Goal: Ask a question: Seek information or help from site administrators or community

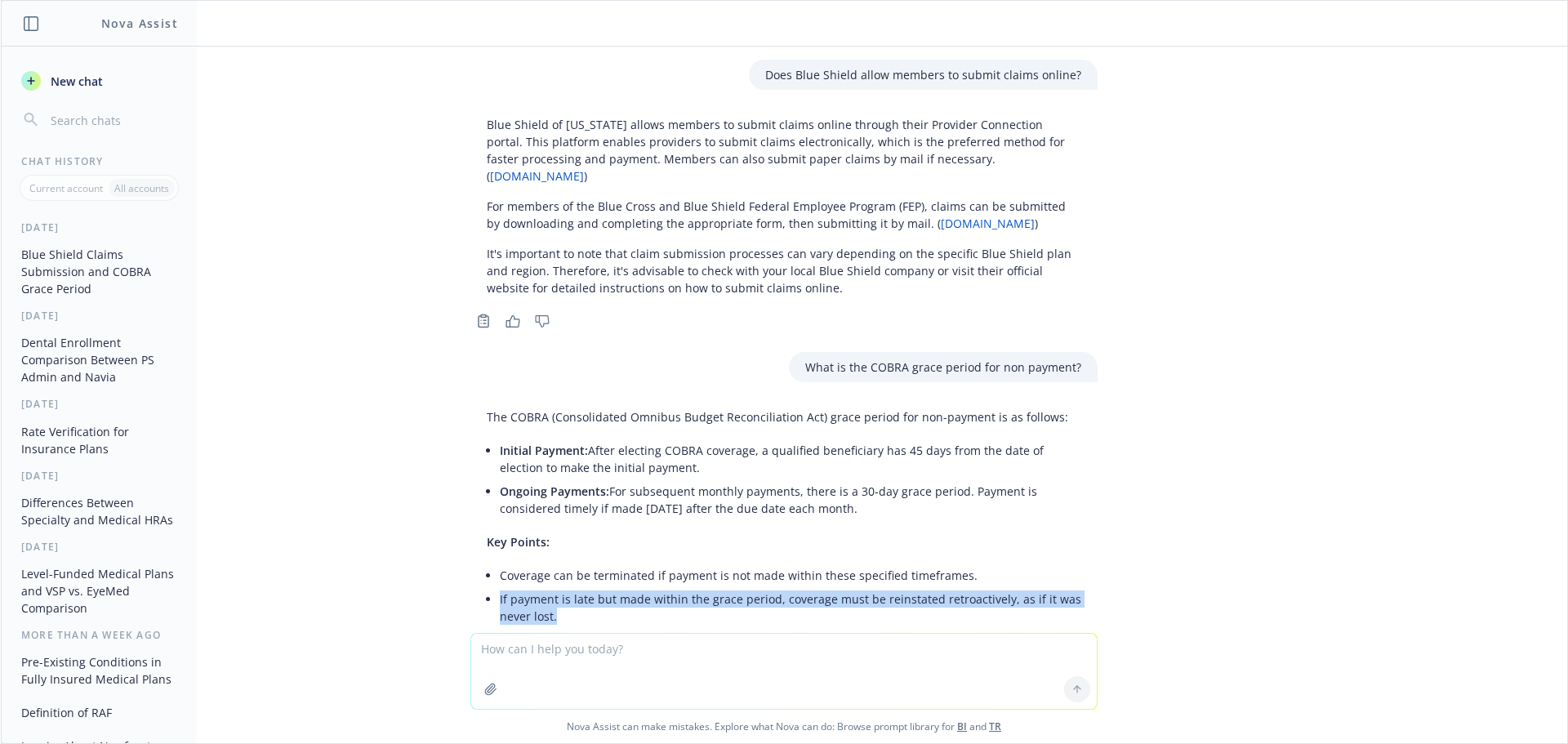
scroll to position [141, 0]
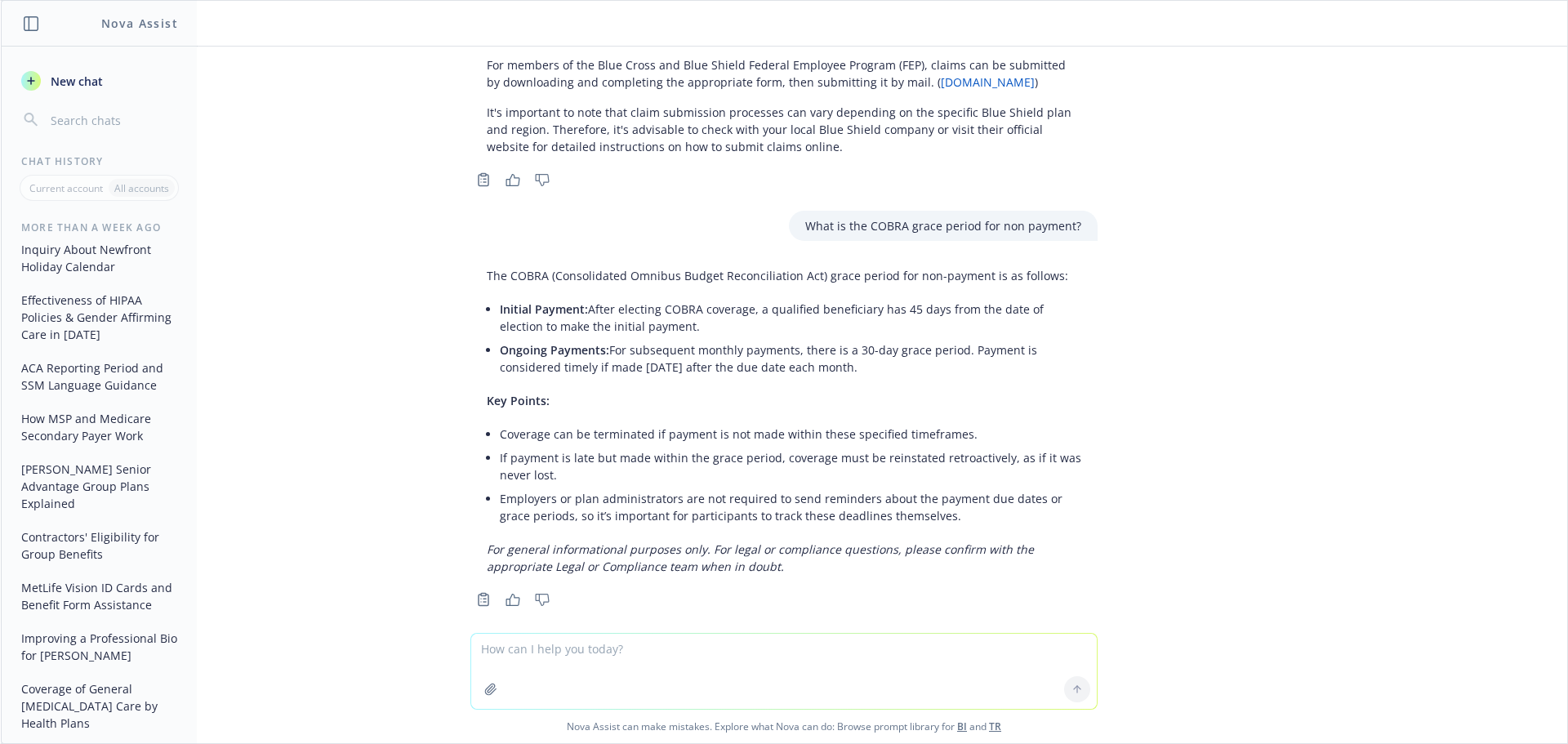
click at [556, 663] on textarea at bounding box center [784, 671] width 626 height 75
type textarea "w"
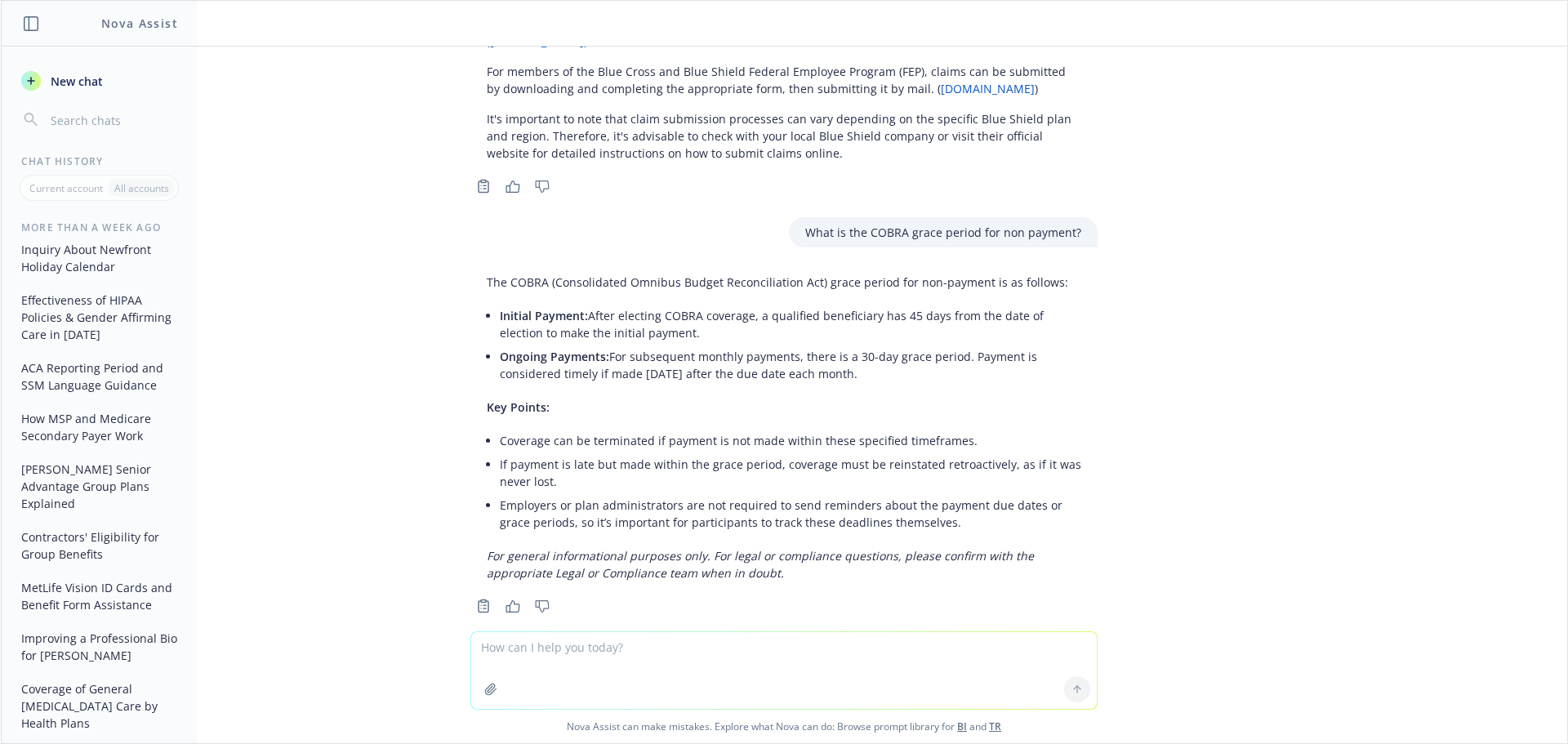
scroll to position [143, 0]
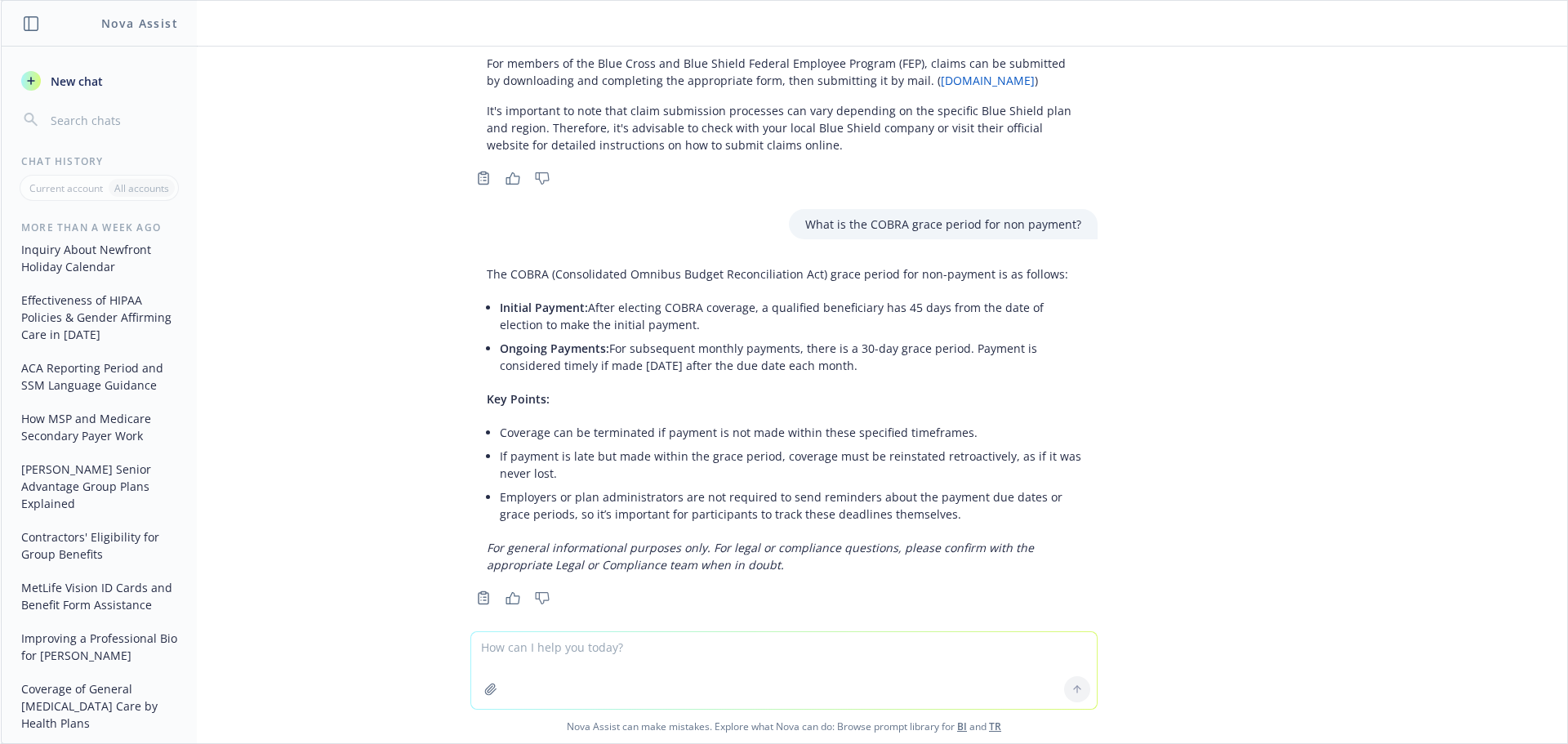
click at [568, 656] on textarea at bounding box center [784, 670] width 626 height 76
type textarea "Does [US_STATE] Choice enroll newborns prospectively?"
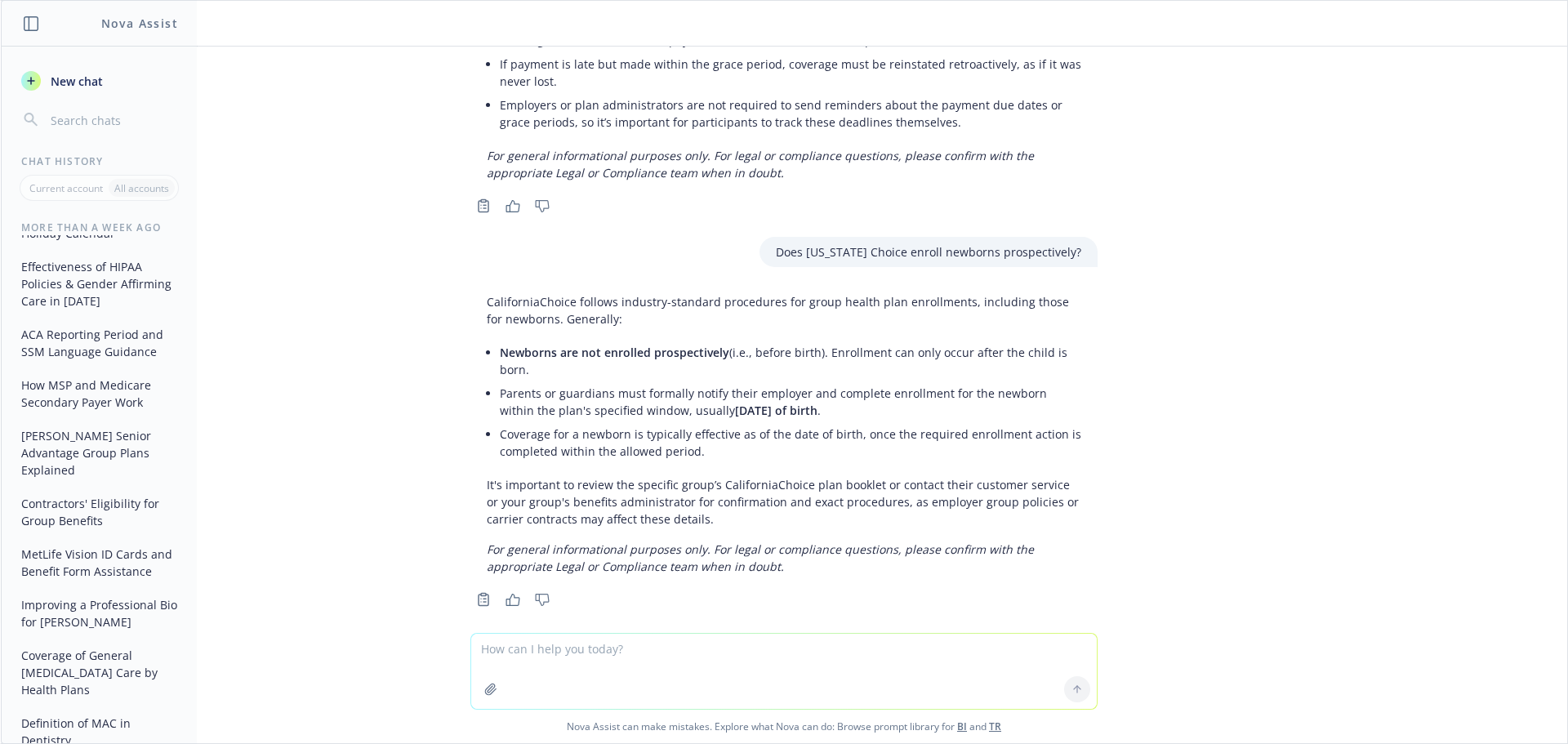
scroll to position [496, 0]
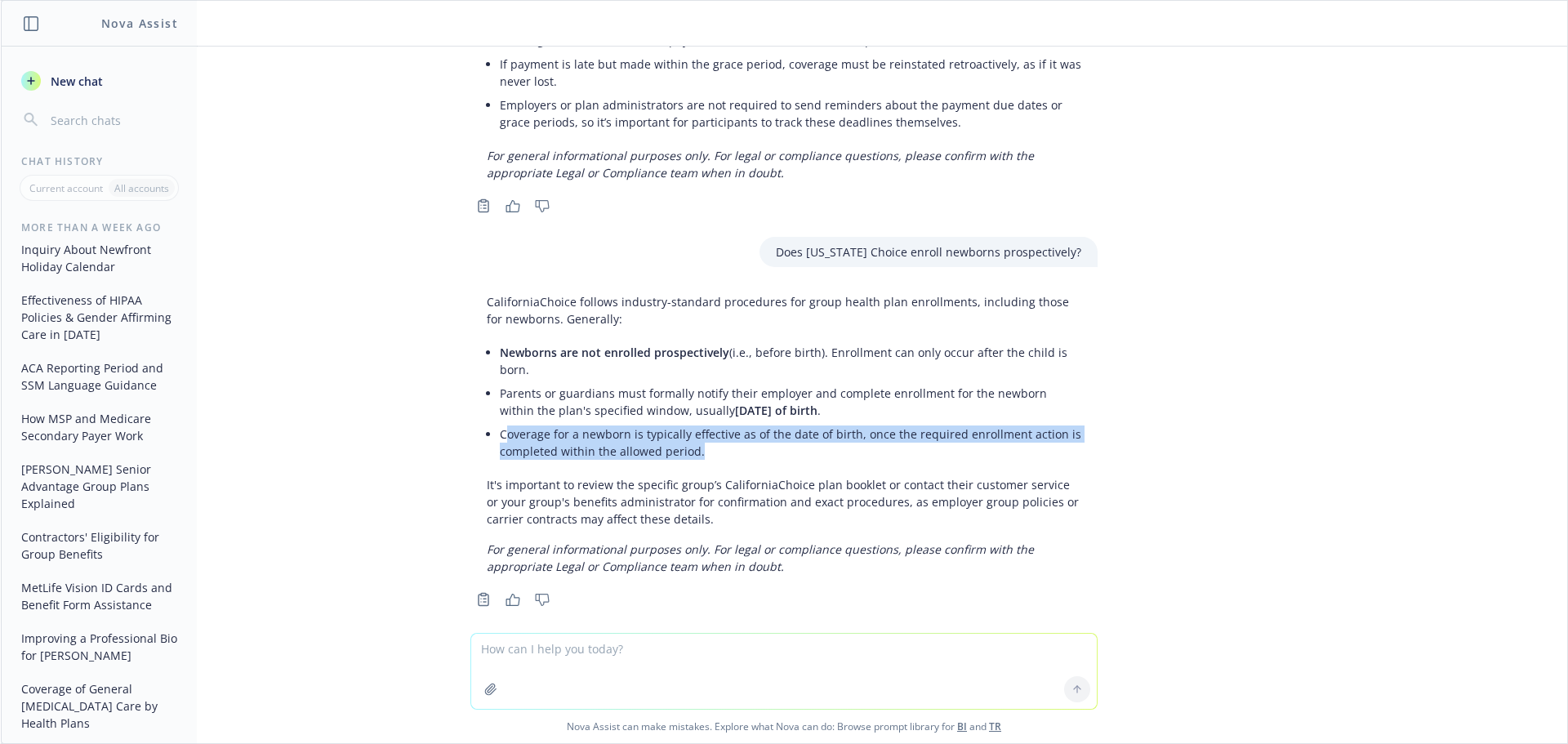
drag, startPoint x: 701, startPoint y: 426, endPoint x: 495, endPoint y: 419, distance: 206.1
click at [499, 422] on li "Coverage for a newborn is typically effective as of the date of birth, once the…" at bounding box center [790, 442] width 582 height 41
